Goal: Task Accomplishment & Management: Complete application form

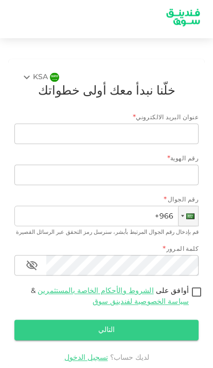
scroll to position [18, 0]
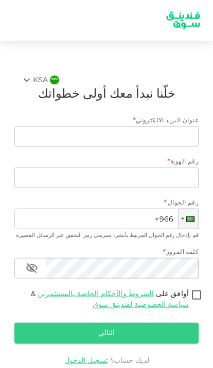
click at [123, 290] on link "الشروط والأحكام الخاصة بالمستثمرين" at bounding box center [95, 293] width 116 height 7
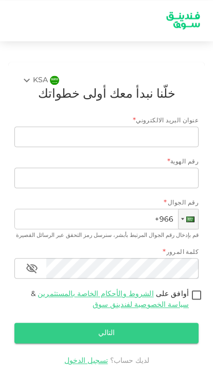
scroll to position [1, 0]
click at [36, 80] on div "KSA" at bounding box center [34, 80] width 27 height 12
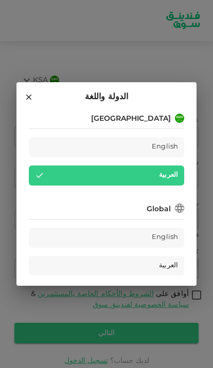
click at [168, 264] on span "العربية" at bounding box center [168, 266] width 19 height 12
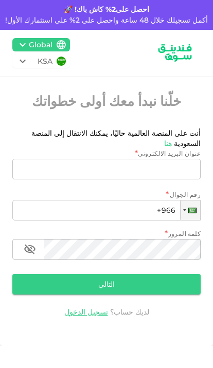
click at [173, 163] on input "عنوان البريد الالكتروني" at bounding box center [112, 169] width 177 height 21
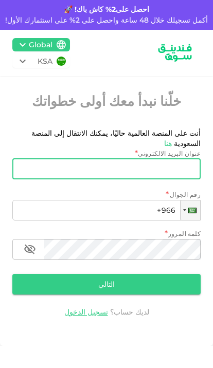
scroll to position [1, 0]
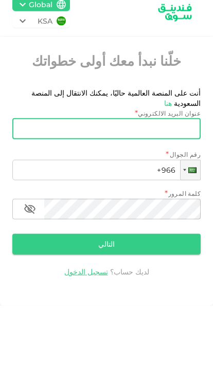
paste input "xkhkh1@icloud.com"
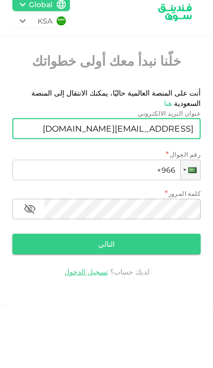
type input "xkhkh1@icloud.com"
click at [136, 200] on input "+966" at bounding box center [106, 210] width 188 height 21
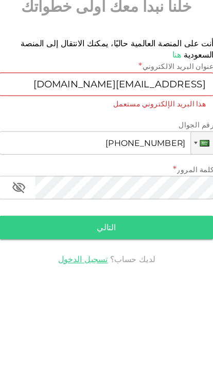
type input "+966 537 401 838"
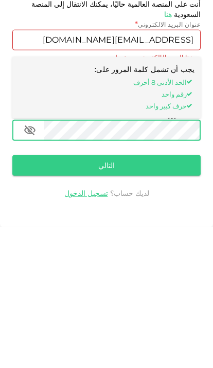
click at [165, 284] on button "التالي" at bounding box center [106, 294] width 188 height 21
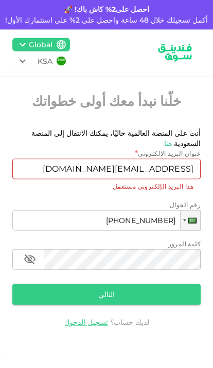
scroll to position [60, 0]
click at [140, 284] on button "التالي" at bounding box center [106, 294] width 188 height 21
click at [121, 284] on button "التالي" at bounding box center [106, 294] width 188 height 21
click at [40, 249] on button "button" at bounding box center [30, 259] width 21 height 21
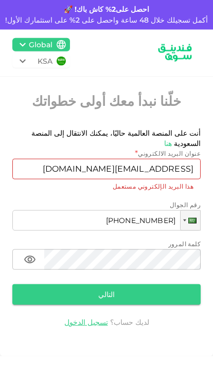
click at [173, 188] on div "KSA Global خلّنا نبدأ معك أولى خطواتك أنت على المنصة العالمية حاليًا، يمكنك الا…" at bounding box center [106, 185] width 213 height 310
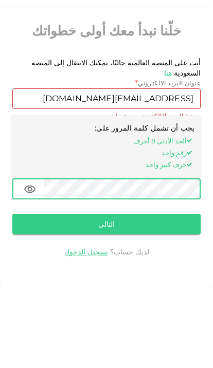
click at [172, 284] on button "التالي" at bounding box center [106, 294] width 188 height 21
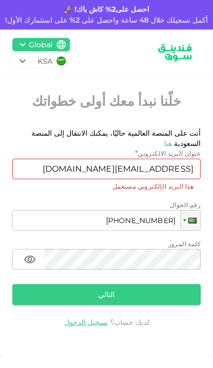
click at [150, 284] on button "التالي" at bounding box center [106, 294] width 188 height 21
click at [149, 284] on button "التالي" at bounding box center [106, 294] width 188 height 21
click at [134, 284] on button "التالي" at bounding box center [106, 294] width 188 height 21
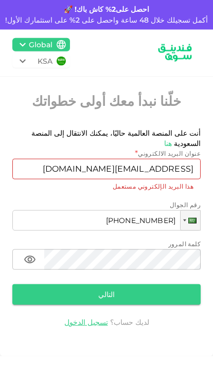
click at [133, 284] on button "التالي" at bounding box center [106, 294] width 188 height 21
click at [27, 128] on div "أنت على المنصة العالمية حاليًا، يمكنك الانتقال إلى المنصة السعودية هنا" at bounding box center [106, 138] width 188 height 21
click at [164, 139] on link "هنا" at bounding box center [168, 143] width 8 height 9
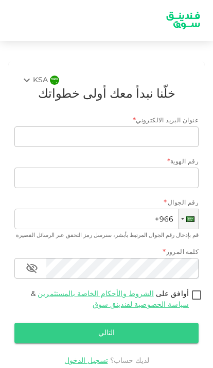
click at [170, 122] on span "عنوان البريد الالكتروني" at bounding box center [167, 121] width 63 height 6
click at [170, 123] on span "عنوان البريد الالكتروني" at bounding box center [167, 121] width 63 height 6
click at [159, 128] on input "عنوان البريد الالكتروني" at bounding box center [112, 136] width 173 height 21
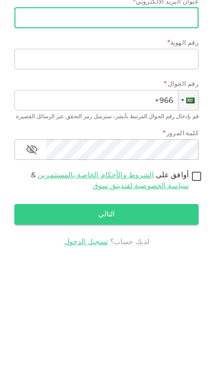
click at [157, 301] on link "سياسة الخصوصية لفندينق سوق" at bounding box center [140, 304] width 96 height 7
click at [189, 289] on input "أوافق على الشروط والأحكام الخاصة بالمستثمرين & سياسة الخصوصية لفندينق سوق" at bounding box center [196, 296] width 15 height 14
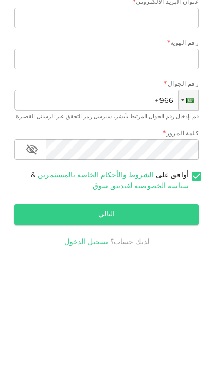
scroll to position [60, 0]
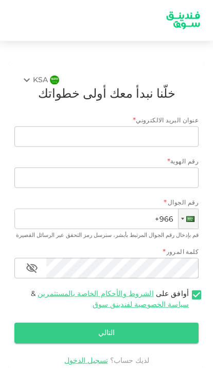
click at [165, 289] on span "أوافق على الشروط والأحكام الخاصة بالمستثمرين & سياسة الخصوصية لفندينق سوق" at bounding box center [106, 300] width 166 height 22
click at [189, 289] on input "أوافق على الشروط والأحكام الخاصة بالمستثمرين & سياسة الخصوصية لفندينق سوق" at bounding box center [196, 296] width 15 height 14
click at [155, 289] on span "أوافق على الشروط والأحكام الخاصة بالمستثمرين & سياسة الخصوصية لفندينق سوق" at bounding box center [106, 300] width 166 height 22
click at [189, 289] on input "أوافق على الشروط والأحكام الخاصة بالمستثمرين & سياسة الخصوصية لفندينق سوق" at bounding box center [196, 296] width 15 height 14
click at [162, 301] on link "سياسة الخصوصية لفندينق سوق" at bounding box center [140, 304] width 96 height 7
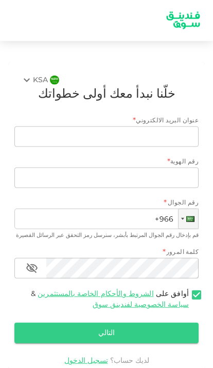
click at [189, 289] on input "أوافق على الشروط والأحكام الخاصة بالمستثمرين & سياسة الخصوصية لفندينق سوق" at bounding box center [196, 296] width 15 height 14
click at [162, 301] on link "سياسة الخصوصية لفندينق سوق" at bounding box center [140, 304] width 96 height 7
click at [189, 289] on input "أوافق على الشروط والأحكام الخاصة بالمستثمرين & سياسة الخصوصية لفندينق سوق" at bounding box center [196, 296] width 15 height 14
click at [147, 289] on span "أوافق على الشروط والأحكام الخاصة بالمستثمرين & سياسة الخصوصية لفندينق سوق" at bounding box center [106, 300] width 166 height 22
click at [189, 289] on input "أوافق على الشروط والأحكام الخاصة بالمستثمرين & سياسة الخصوصية لفندينق سوق" at bounding box center [196, 296] width 15 height 14
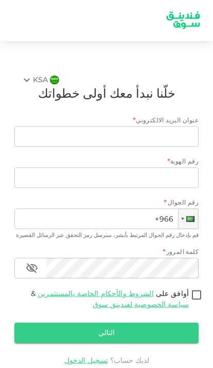
click at [144, 289] on span "أوافق على الشروط والأحكام الخاصة بالمستثمرين & سياسة الخصوصية لفندينق سوق" at bounding box center [106, 300] width 166 height 22
click at [189, 289] on input "أوافق على الشروط والأحكام الخاصة بالمستثمرين & سياسة الخصوصية لفندينق سوق" at bounding box center [196, 296] width 15 height 14
checkbox input "true"
click at [133, 290] on link "الشروط والأحكام الخاصة بالمستثمرين" at bounding box center [95, 293] width 116 height 7
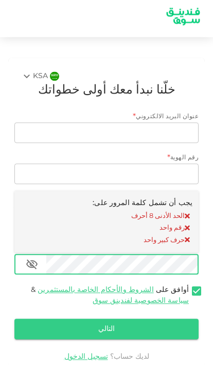
scroll to position [46, 0]
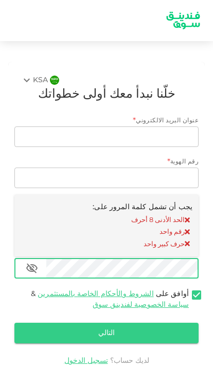
click at [101, 126] on input "عنوان البريد الالكتروني" at bounding box center [112, 136] width 173 height 21
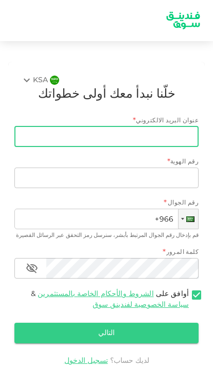
click at [163, 126] on input "عنوان البريد الالكتروني" at bounding box center [112, 136] width 173 height 21
click at [146, 126] on input "عنوان البريد الالكتروني" at bounding box center [112, 136] width 173 height 21
click at [145, 126] on input "عنوان البريد الالكتروني" at bounding box center [112, 136] width 173 height 21
paste input "xkhkh1@icloud.com"
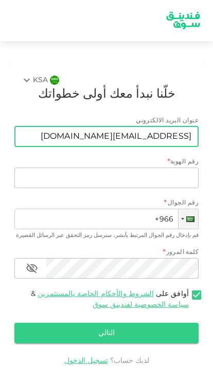
type input "xkhkh1@icloud.com"
click at [162, 167] on input "رقم الهوية" at bounding box center [106, 177] width 184 height 21
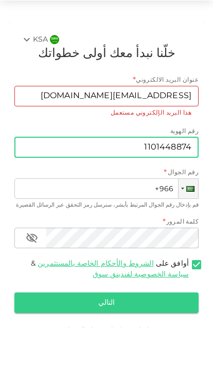
type input "1101448874"
click at [151, 219] on input "+966" at bounding box center [106, 229] width 184 height 21
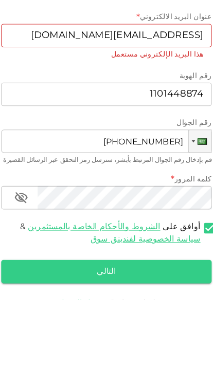
type input "+966 537 401 838"
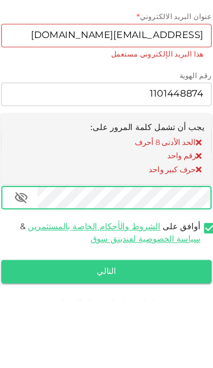
scroll to position [25, 0]
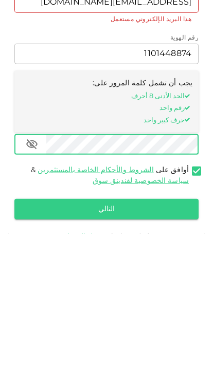
click at [149, 333] on button "التالي" at bounding box center [106, 343] width 184 height 21
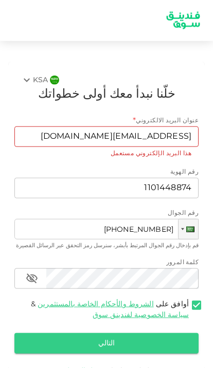
click at [111, 333] on button "التالي" at bounding box center [106, 343] width 184 height 21
click at [115, 333] on button "التالي" at bounding box center [106, 343] width 184 height 21
click at [140, 333] on button "التالي" at bounding box center [106, 343] width 184 height 21
click at [141, 333] on button "التالي" at bounding box center [106, 343] width 184 height 21
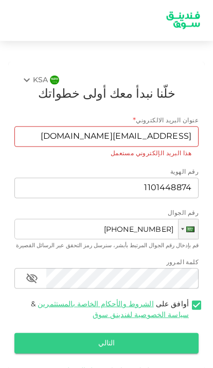
click at [153, 299] on span "أوافق على الشروط والأحكام الخاصة بالمستثمرين & سياسة الخصوصية لفندينق سوق" at bounding box center [106, 310] width 166 height 22
click at [189, 299] on input "أوافق على الشروط والأحكام الخاصة بالمستثمرين & سياسة الخصوصية لفندينق سوق" at bounding box center [196, 306] width 15 height 14
click at [134, 311] on link "سياسة الخصوصية لفندينق سوق" at bounding box center [140, 314] width 96 height 7
click at [189, 299] on input "أوافق على الشروط والأحكام الخاصة بالمستثمرين & سياسة الخصوصية لفندينق سوق" at bounding box center [196, 306] width 15 height 14
click at [140, 311] on link "سياسة الخصوصية لفندينق سوق" at bounding box center [140, 314] width 96 height 7
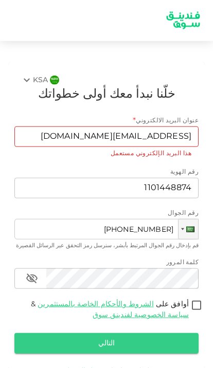
click at [189, 299] on input "أوافق على الشروط والأحكام الخاصة بالمستثمرين & سياسة الخصوصية لفندينق سوق" at bounding box center [196, 306] width 15 height 14
click at [196, 299] on input "أوافق على الشروط والأحكام الخاصة بالمستثمرين & سياسة الخصوصية لفندينق سوق" at bounding box center [196, 306] width 15 height 14
checkbox input "true"
click at [111, 300] on link "الشروط والأحكام الخاصة بالمستثمرين" at bounding box center [95, 303] width 116 height 7
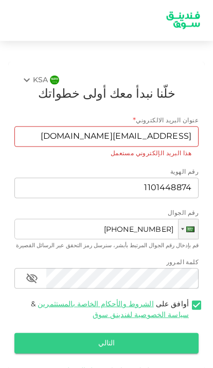
click at [37, 74] on div "KSA" at bounding box center [34, 80] width 27 height 12
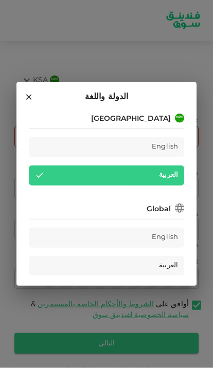
click at [167, 233] on span "English" at bounding box center [165, 238] width 26 height 12
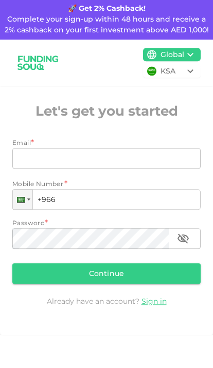
click at [183, 70] on div "KSA" at bounding box center [172, 72] width 24 height 11
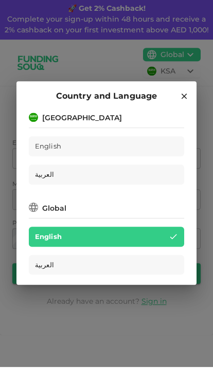
click at [98, 171] on div "العربية" at bounding box center [106, 175] width 155 height 20
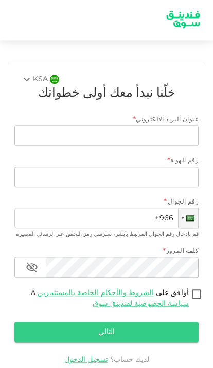
click at [190, 17] on img at bounding box center [182, 20] width 51 height 27
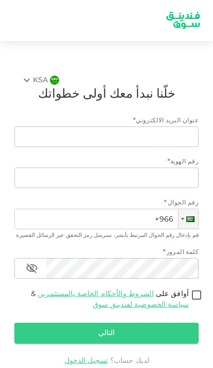
click at [92, 301] on link "سياسة الخصوصية لفندينق سوق" at bounding box center [140, 304] width 96 height 7
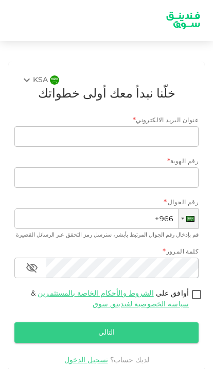
click at [165, 301] on link "سياسة الخصوصية لفندينق سوق" at bounding box center [140, 304] width 96 height 7
click at [43, 82] on div "KSA" at bounding box center [34, 80] width 27 height 12
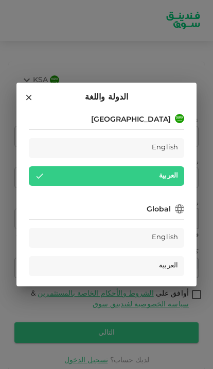
click at [135, 262] on div "العربية" at bounding box center [106, 266] width 155 height 20
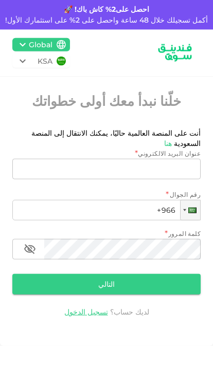
scroll to position [20, 0]
click at [35, 105] on div "خلّنا نبدأ معك أولى خطواتك" at bounding box center [106, 109] width 188 height 36
click at [164, 139] on link "هنا" at bounding box center [168, 143] width 8 height 9
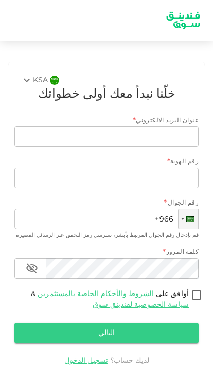
scroll to position [1, 0]
click at [191, 291] on input "أوافق على الشروط والأحكام الخاصة بالمستثمرين & سياسة الخصوصية لفندينق سوق" at bounding box center [196, 296] width 15 height 14
click at [164, 304] on link "سياسة الخصوصية لفندينق سوق" at bounding box center [140, 304] width 96 height 7
click at [189, 303] on input "أوافق على الشروط والأحكام الخاصة بالمستثمرين & سياسة الخصوصية لفندينق سوق" at bounding box center [196, 296] width 15 height 14
click at [153, 302] on link "سياسة الخصوصية لفندينق سوق" at bounding box center [140, 304] width 96 height 7
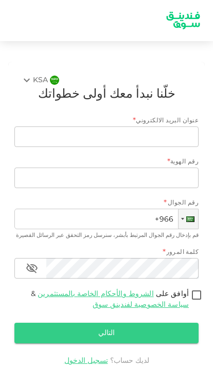
click at [189, 302] on input "أوافق على الشروط والأحكام الخاصة بالمستثمرين & سياسة الخصوصية لفندينق سوق" at bounding box center [196, 296] width 15 height 14
click at [155, 301] on link "سياسة الخصوصية لفندينق سوق" at bounding box center [140, 304] width 96 height 7
click at [189, 300] on input "أوافق على الشروط والأحكام الخاصة بالمستثمرين & سياسة الخصوصية لفندينق سوق" at bounding box center [196, 296] width 15 height 14
checkbox input "false"
click at [130, 335] on button "التالي" at bounding box center [106, 333] width 184 height 21
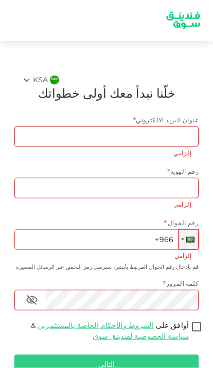
scroll to position [60, 0]
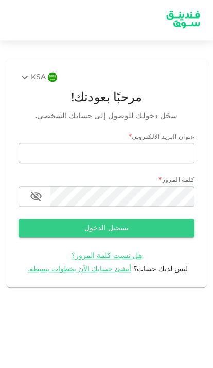
click at [106, 269] on span "أنشئ حسابك الآن بخطوات بسيطة." at bounding box center [79, 270] width 103 height 7
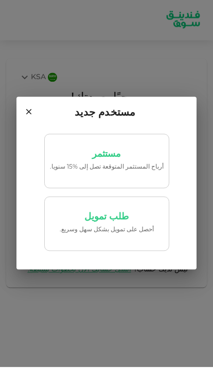
click at [134, 170] on p "أرباح المستثمر المتوقعة تصل إلى %15 سنويا." at bounding box center [107, 168] width 114 height 10
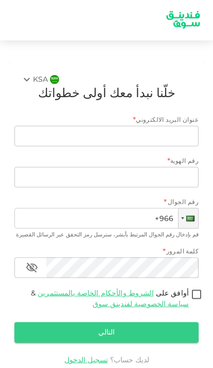
scroll to position [60, 0]
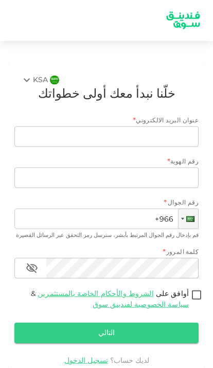
click at [140, 290] on link "الشروط والأحكام الخاصة بالمستثمرين" at bounding box center [95, 293] width 116 height 7
click at [174, 301] on link "سياسة الخصوصية لفندينق سوق" at bounding box center [140, 304] width 96 height 7
click at [189, 289] on input "أوافق على الشروط والأحكام الخاصة بالمستثمرين & سياسة الخصوصية لفندينق سوق" at bounding box center [196, 296] width 15 height 14
checkbox input "true"
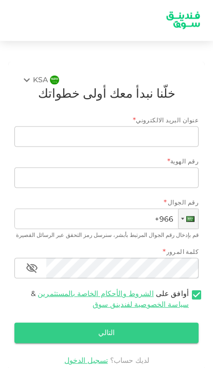
click at [67, 290] on link "الشروط والأحكام الخاصة بالمستثمرين" at bounding box center [95, 293] width 116 height 7
